Goal: Task Accomplishment & Management: Manage account settings

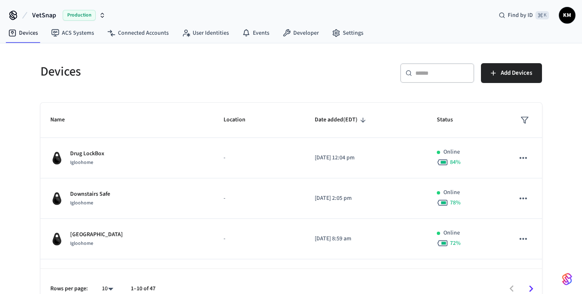
click at [425, 75] on input "text" at bounding box center [442, 73] width 54 height 8
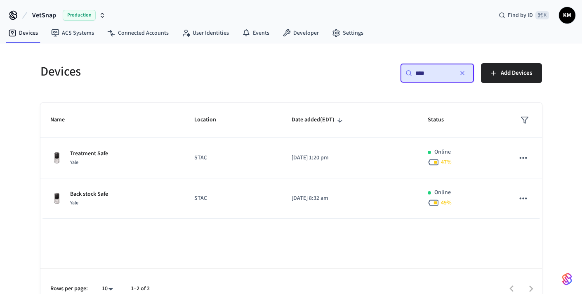
type input "****"
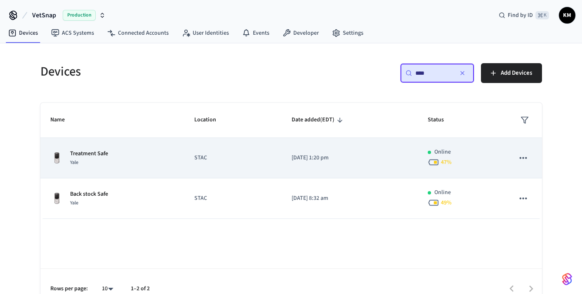
click at [527, 155] on icon "sticky table" at bounding box center [523, 157] width 11 height 11
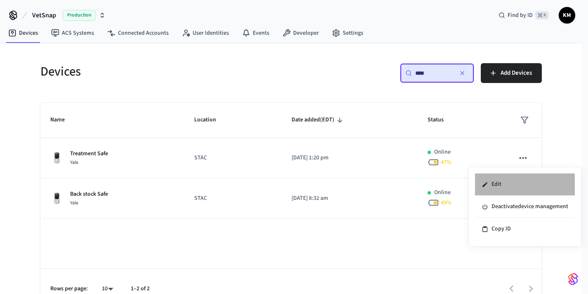
click at [511, 184] on li "Edit" at bounding box center [525, 184] width 100 height 22
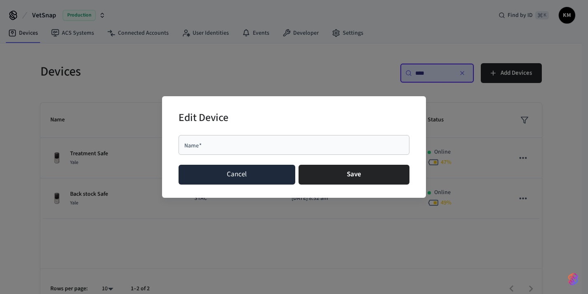
click at [202, 176] on button "Cancel" at bounding box center [237, 175] width 117 height 20
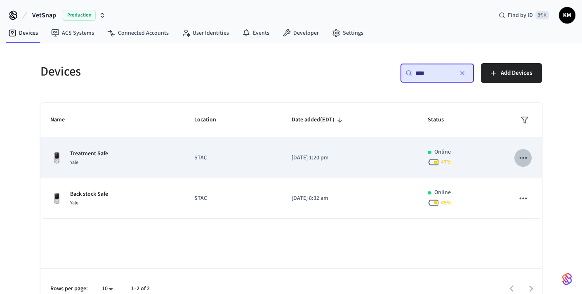
click at [514, 156] on button "sticky table" at bounding box center [522, 157] width 17 height 17
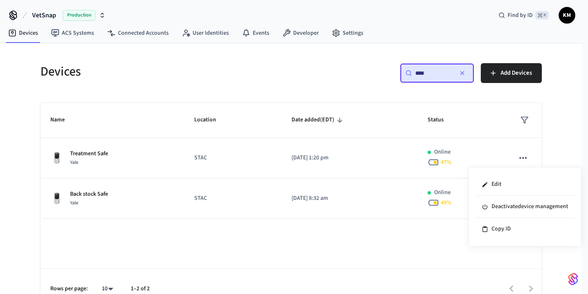
click at [201, 146] on div at bounding box center [294, 147] width 588 height 294
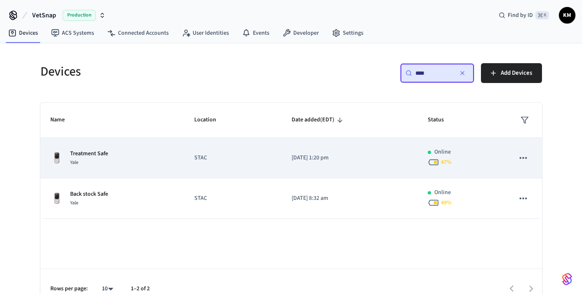
click at [101, 152] on p "Treatment Safe" at bounding box center [89, 153] width 38 height 9
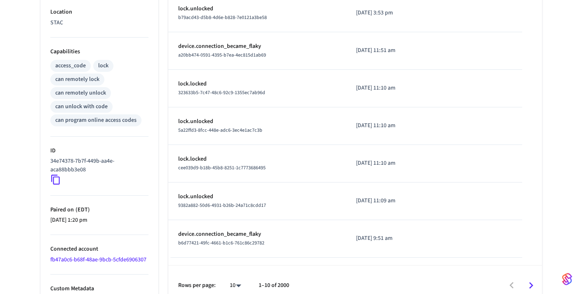
scroll to position [309, 0]
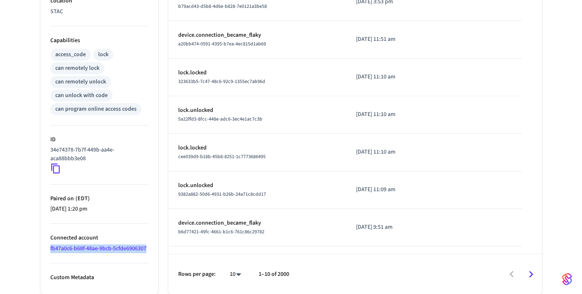
drag, startPoint x: 48, startPoint y: 248, endPoint x: 151, endPoint y: 250, distance: 103.1
click at [151, 250] on ul "Type Yale Status Online Battery 48% Lock Status Locked Location STAC Capabiliti…" at bounding box center [99, 59] width 118 height 467
copy link "fb47a0c6-b68f-48ae-9bcb-5cfde6906307"
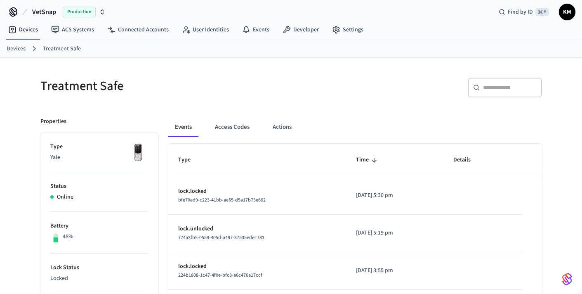
scroll to position [0, 0]
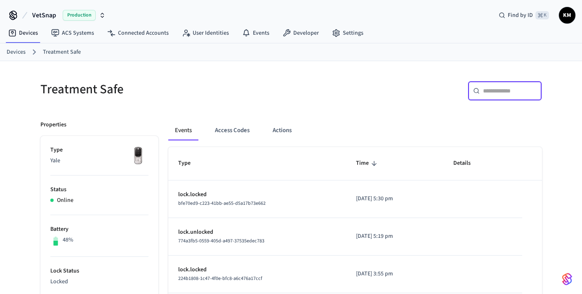
click at [499, 93] on input "text" at bounding box center [510, 91] width 54 height 8
paste input "**********"
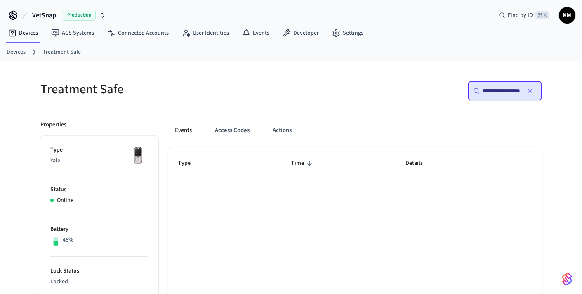
type input "**********"
click at [479, 97] on div "**********" at bounding box center [505, 91] width 74 height 20
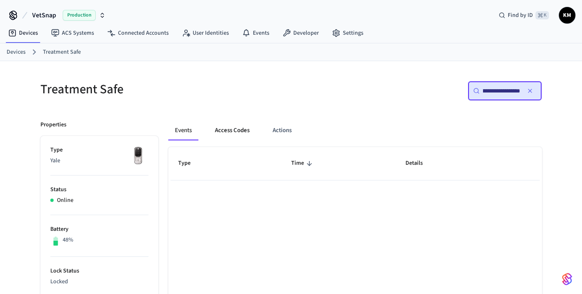
click at [244, 131] on button "Access Codes" at bounding box center [232, 130] width 48 height 20
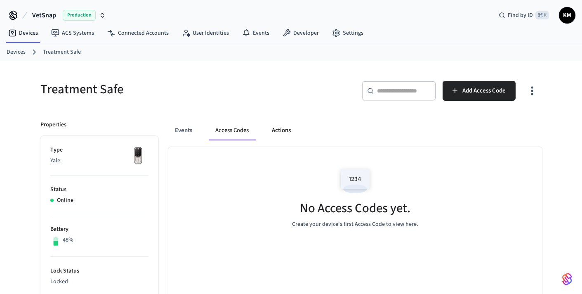
click at [276, 127] on button "Actions" at bounding box center [281, 130] width 32 height 20
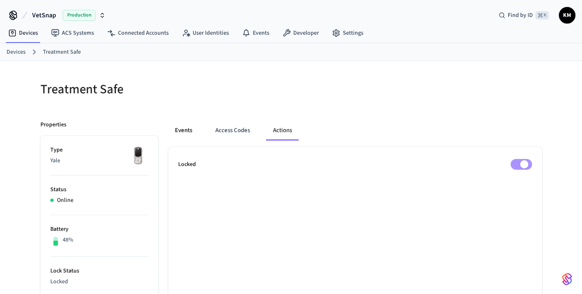
click at [171, 134] on button "Events" at bounding box center [183, 130] width 31 height 20
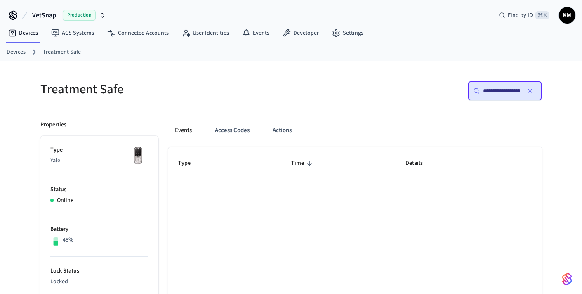
click at [504, 91] on input "**********" at bounding box center [501, 91] width 37 height 8
click at [409, 101] on div "**********" at bounding box center [419, 94] width 246 height 26
drag, startPoint x: 533, startPoint y: 93, endPoint x: 519, endPoint y: 107, distance: 19.8
click at [533, 93] on button "button" at bounding box center [529, 90] width 13 height 13
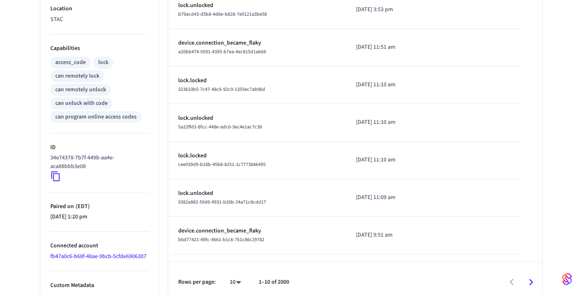
scroll to position [308, 0]
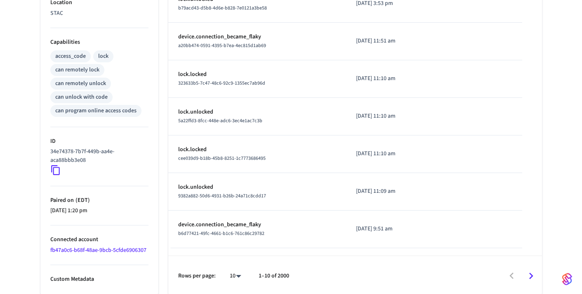
click at [74, 249] on link "fb47a0c6-b68f-48ae-9bcb-5cfde6906307" at bounding box center [98, 250] width 96 height 8
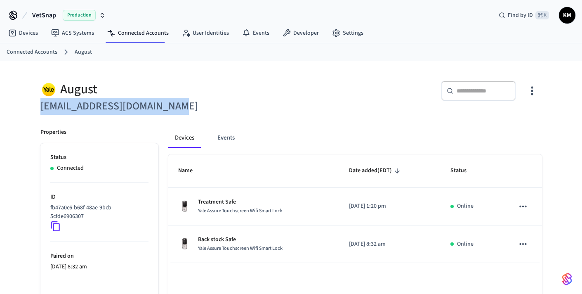
drag, startPoint x: 173, startPoint y: 105, endPoint x: 20, endPoint y: 108, distance: 153.5
click at [23, 108] on div "August [EMAIL_ADDRESS][DOMAIN_NAME] ​ ​ Properties Status Connected ID fb47a0c6…" at bounding box center [291, 210] width 582 height 299
copy h6 "[EMAIL_ADDRESS][DOMAIN_NAME]"
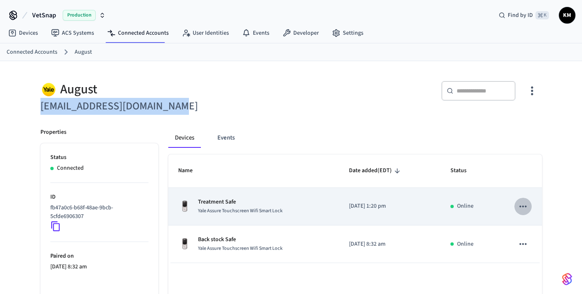
click at [523, 208] on icon "sticky table" at bounding box center [523, 206] width 11 height 11
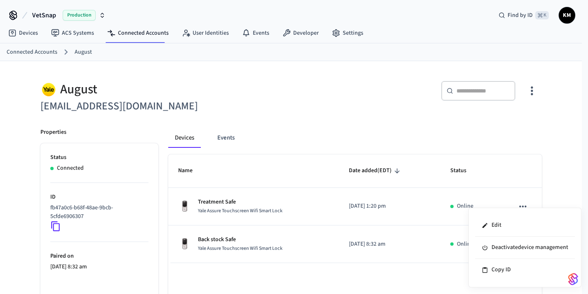
click at [322, 115] on div at bounding box center [294, 147] width 588 height 294
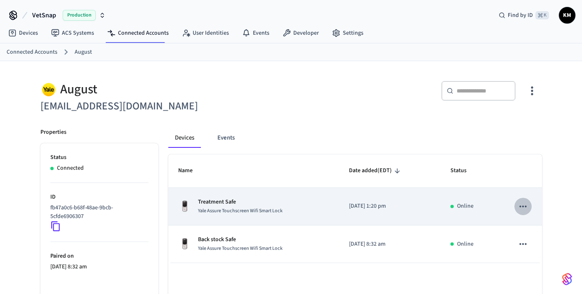
click at [518, 207] on icon "sticky table" at bounding box center [523, 206] width 11 height 11
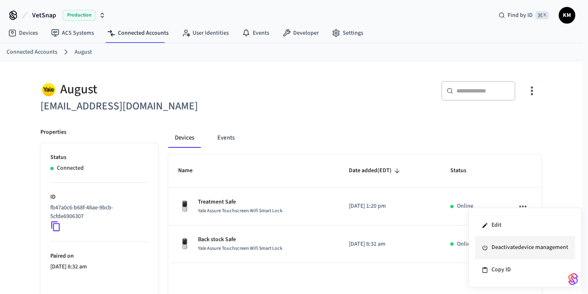
click at [502, 250] on li "Deactivate device management" at bounding box center [525, 247] width 100 height 22
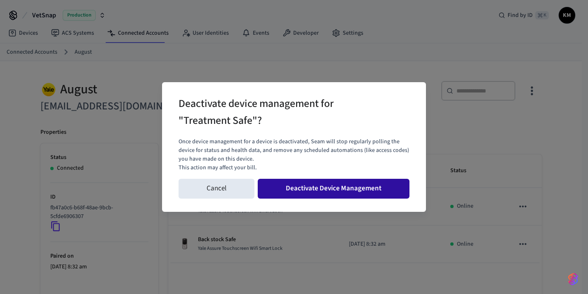
click at [328, 186] on button "Deactivate Device Management" at bounding box center [334, 189] width 152 height 20
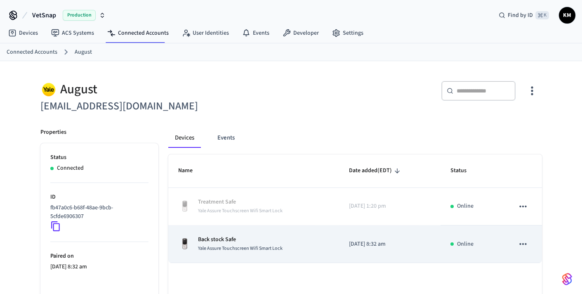
click at [525, 246] on icon "sticky table" at bounding box center [523, 243] width 11 height 11
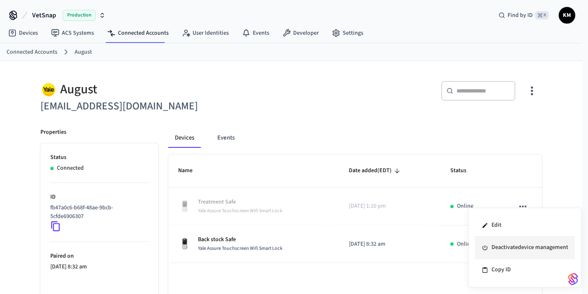
click at [530, 245] on li "Deactivate device management" at bounding box center [525, 247] width 100 height 22
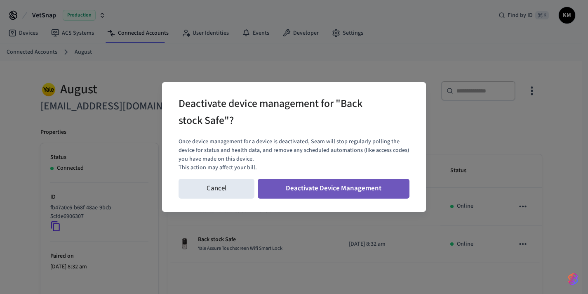
click at [345, 190] on button "Deactivate Device Management" at bounding box center [334, 189] width 152 height 20
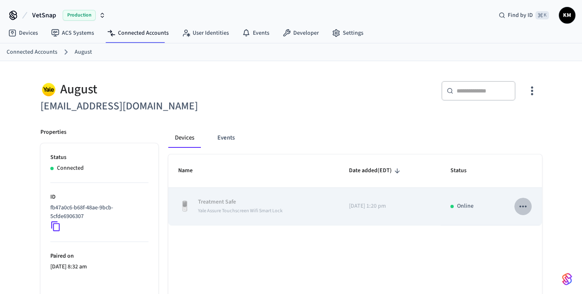
click at [522, 206] on icon "sticky table" at bounding box center [523, 206] width 11 height 11
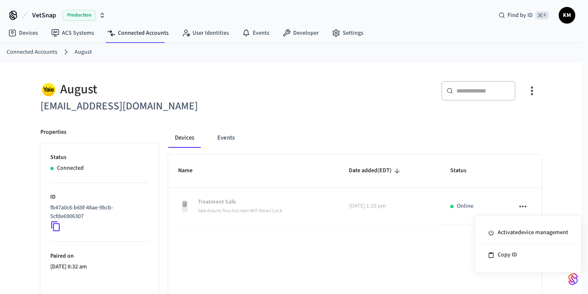
click at [516, 180] on div at bounding box center [294, 147] width 588 height 294
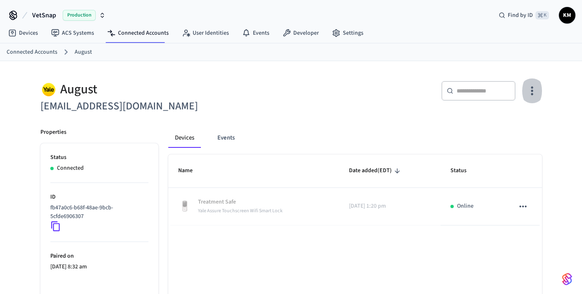
click at [532, 92] on icon "button" at bounding box center [531, 90] width 13 height 13
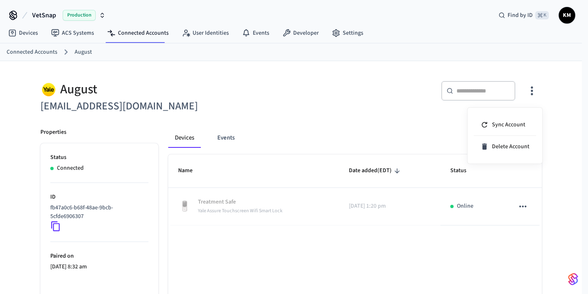
click at [302, 121] on div at bounding box center [294, 147] width 588 height 294
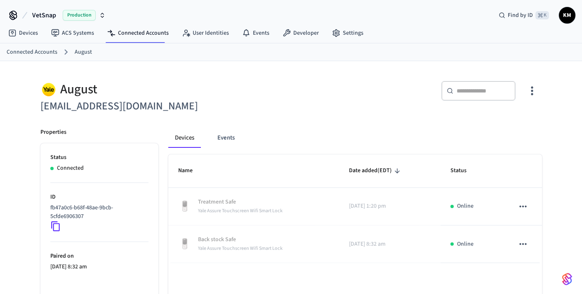
click at [540, 88] on button "button" at bounding box center [531, 90] width 19 height 33
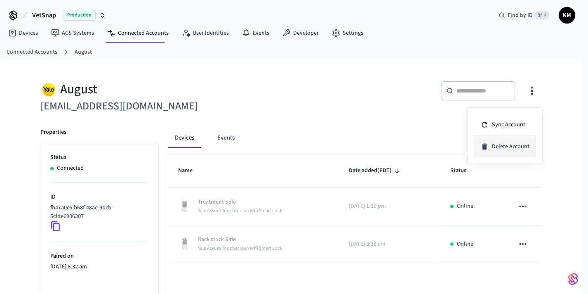
click at [514, 145] on span "Delete Account" at bounding box center [511, 146] width 38 height 8
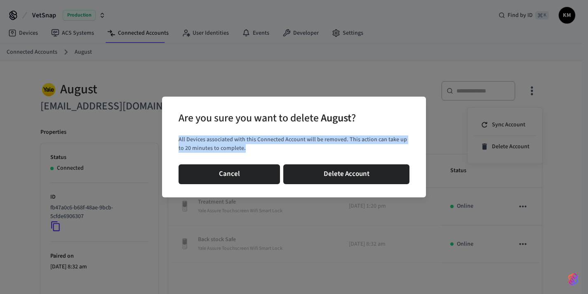
drag, startPoint x: 178, startPoint y: 138, endPoint x: 249, endPoint y: 153, distance: 72.7
click at [247, 153] on div "All Devices associated with this Connected Account will be removed. This action…" at bounding box center [294, 144] width 231 height 24
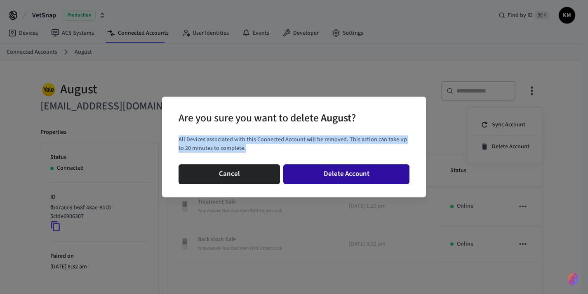
click at [338, 167] on button "Delete Account" at bounding box center [346, 174] width 126 height 20
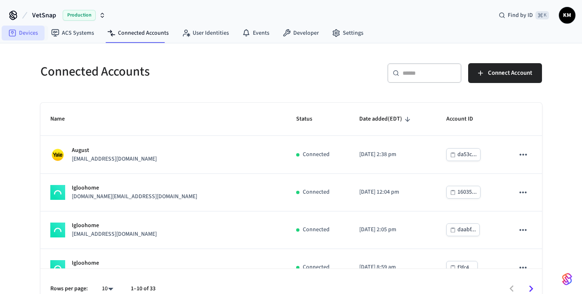
click at [28, 33] on link "Devices" at bounding box center [23, 33] width 43 height 15
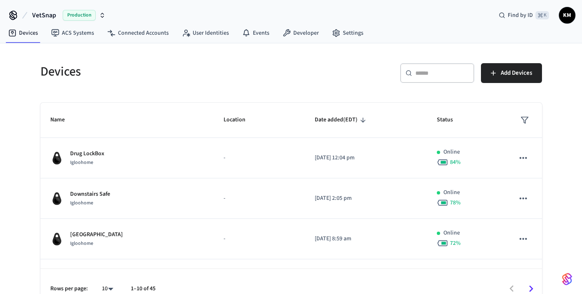
click at [434, 77] on div "​ ​" at bounding box center [437, 73] width 74 height 20
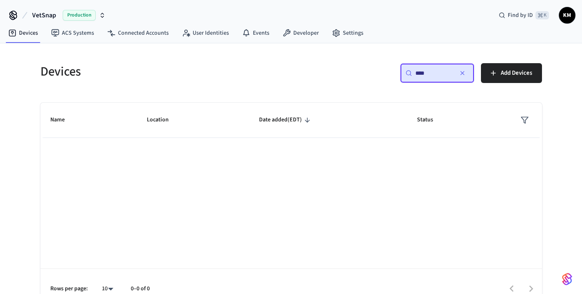
type input "****"
click at [464, 73] on icon "button" at bounding box center [462, 73] width 7 height 7
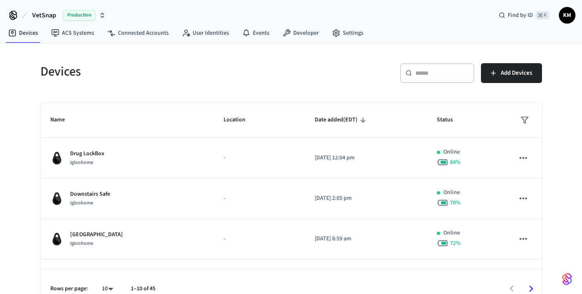
click at [312, 73] on div "​ ​ Add Devices" at bounding box center [419, 76] width 246 height 26
click at [565, 12] on span "KM" at bounding box center [567, 15] width 15 height 15
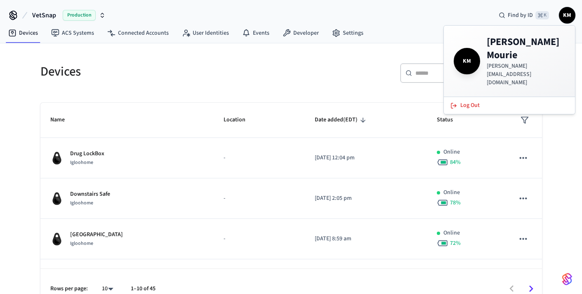
click at [306, 71] on div "​ ​ Add Devices" at bounding box center [419, 76] width 246 height 26
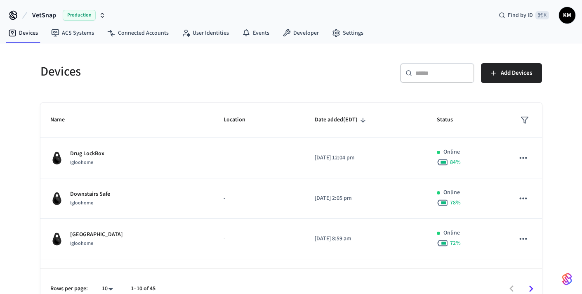
click at [414, 73] on div "​ ​" at bounding box center [437, 73] width 74 height 20
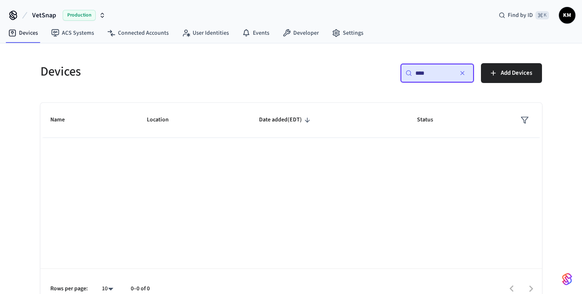
drag, startPoint x: 428, startPoint y: 71, endPoint x: 412, endPoint y: 71, distance: 16.1
click at [412, 71] on div "​ **** ​" at bounding box center [437, 73] width 74 height 20
type input "**********"
click at [470, 75] on div "**********" at bounding box center [437, 73] width 74 height 20
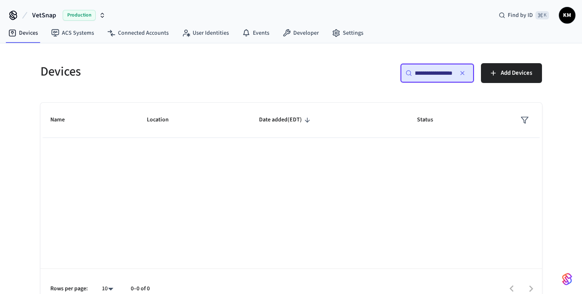
click at [463, 74] on icon "button" at bounding box center [462, 72] width 3 height 3
